Goal: Task Accomplishment & Management: Use online tool/utility

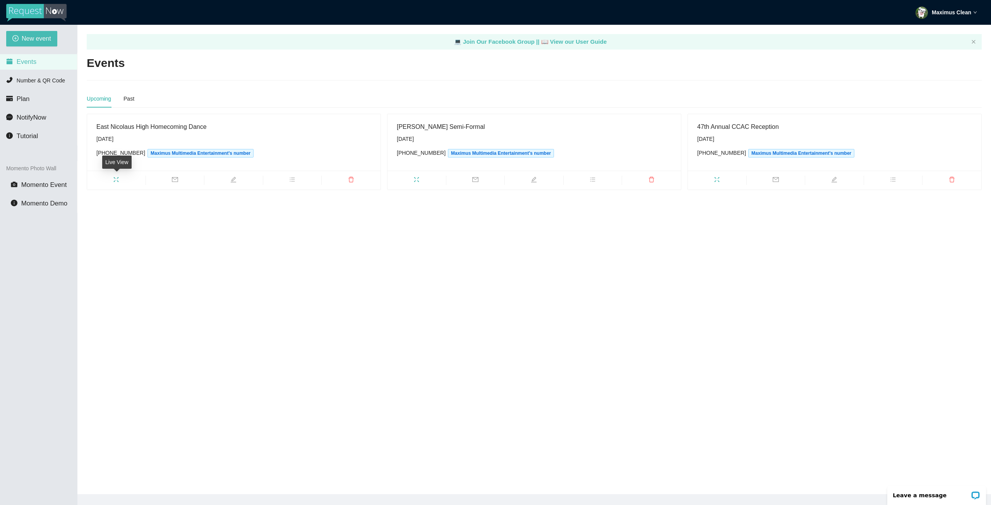
click at [117, 179] on icon "fullscreen" at bounding box center [116, 180] width 6 height 6
click at [414, 180] on icon "fullscreen" at bounding box center [417, 180] width 6 height 6
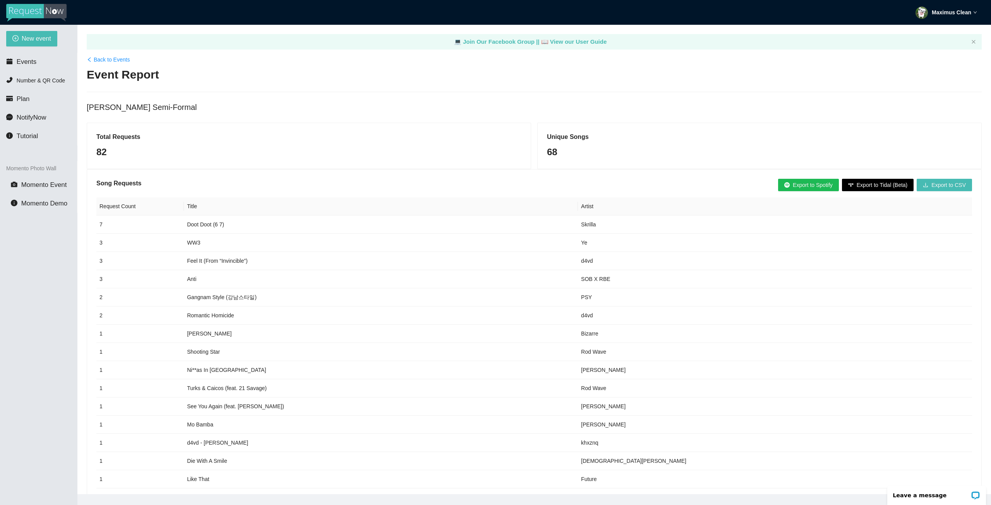
click at [884, 182] on span "Export to Tidal (Beta)" at bounding box center [882, 185] width 51 height 9
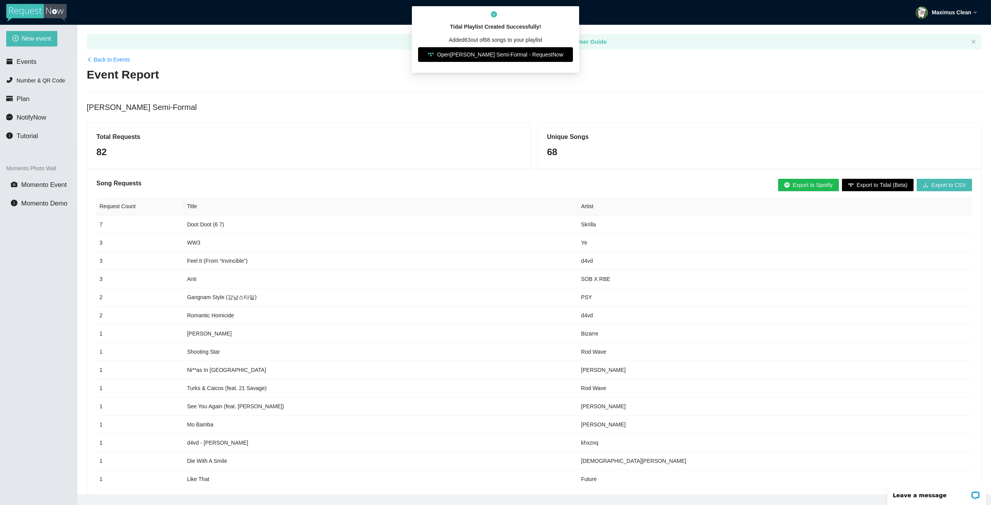
click at [555, 54] on link "Open [PERSON_NAME] Semi-Formal - RequestNow" at bounding box center [495, 54] width 155 height 15
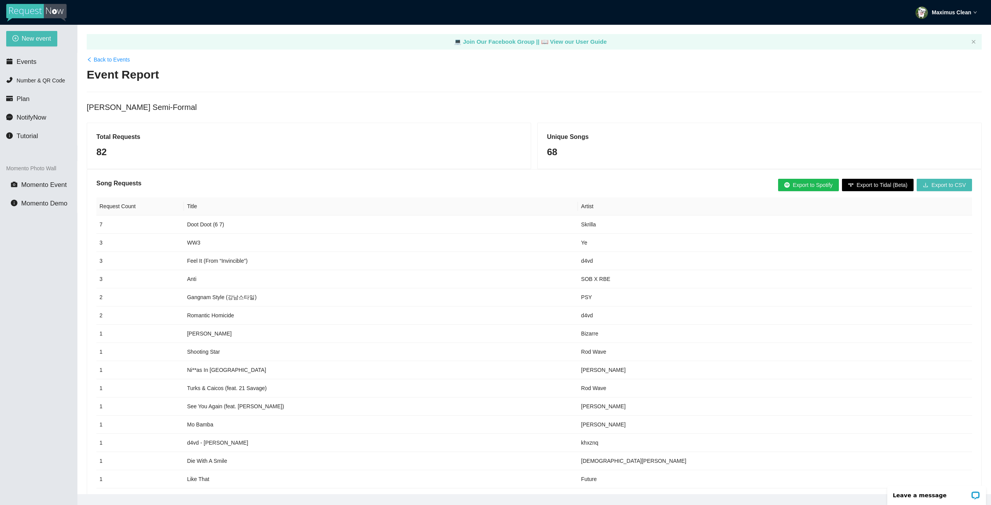
click at [833, 184] on span "Export to Spotify" at bounding box center [813, 185] width 40 height 9
click at [804, 183] on button "Export to Spotify" at bounding box center [808, 185] width 61 height 12
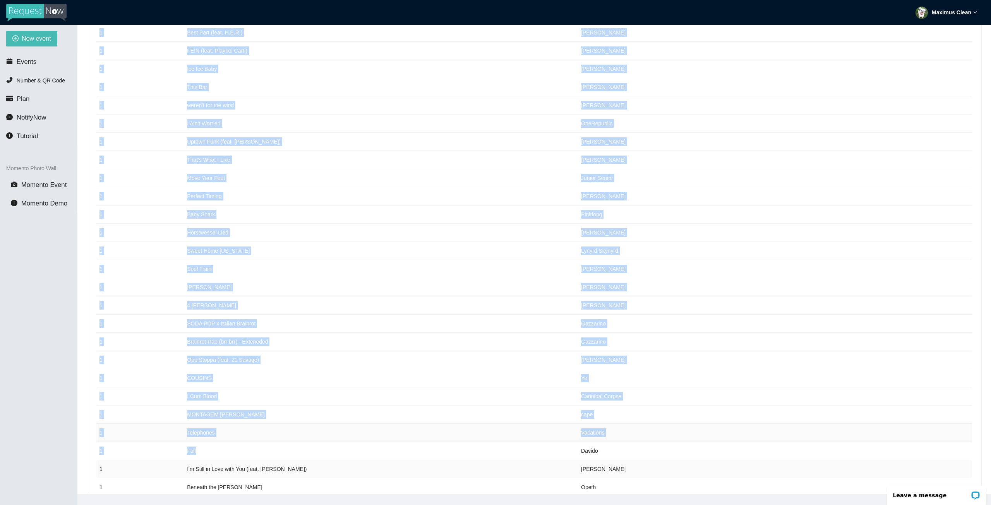
drag, startPoint x: 122, startPoint y: 225, endPoint x: 426, endPoint y: 418, distance: 360.9
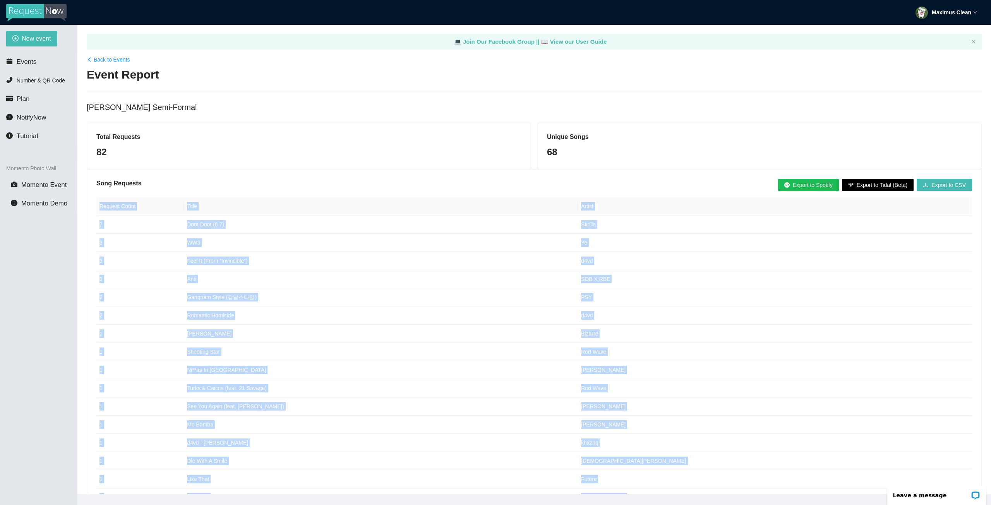
drag, startPoint x: 682, startPoint y: 161, endPoint x: 97, endPoint y: 204, distance: 586.3
copy table "Loremip Dolor Sitam Consec 8 Adip Elit (2 2) Seddoei 1 TE6 In 6 Utla Et (Dolo “…"
click at [463, 232] on td "Doot Doot (6 7)" at bounding box center [381, 225] width 394 height 18
